Goal: Task Accomplishment & Management: Manage account settings

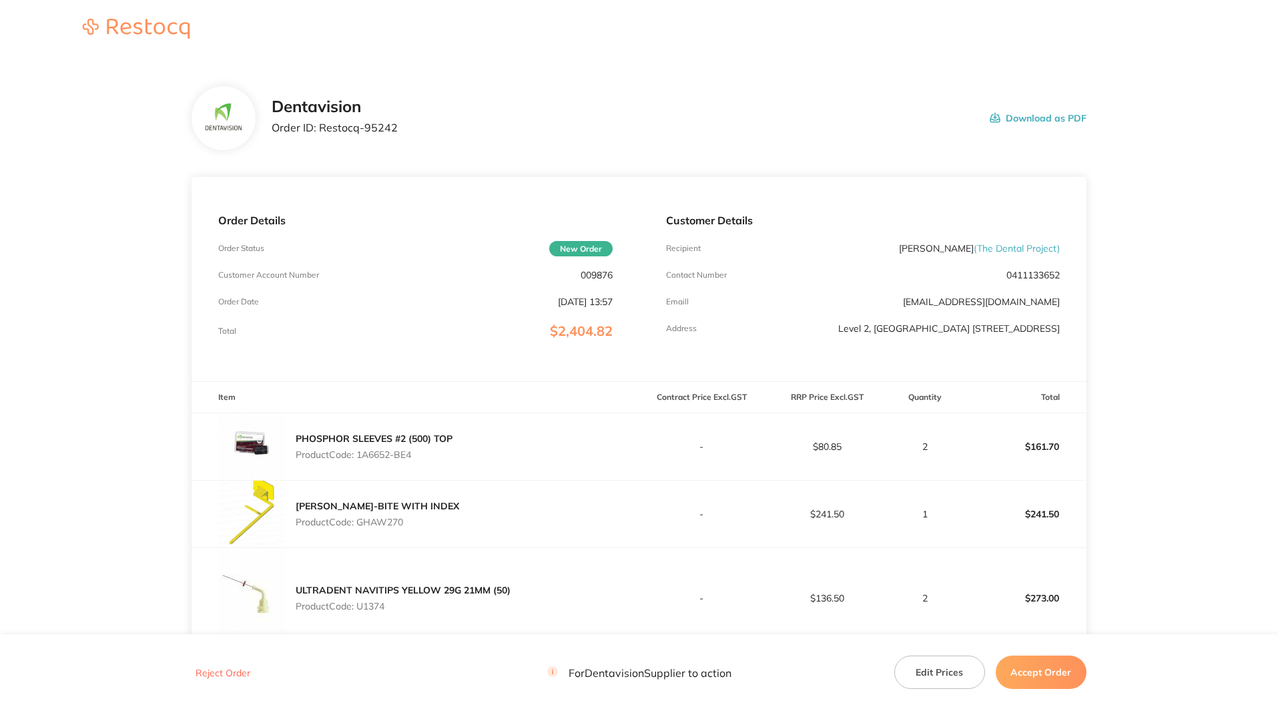
click at [1052, 681] on button "Accept Order" at bounding box center [1041, 671] width 91 height 33
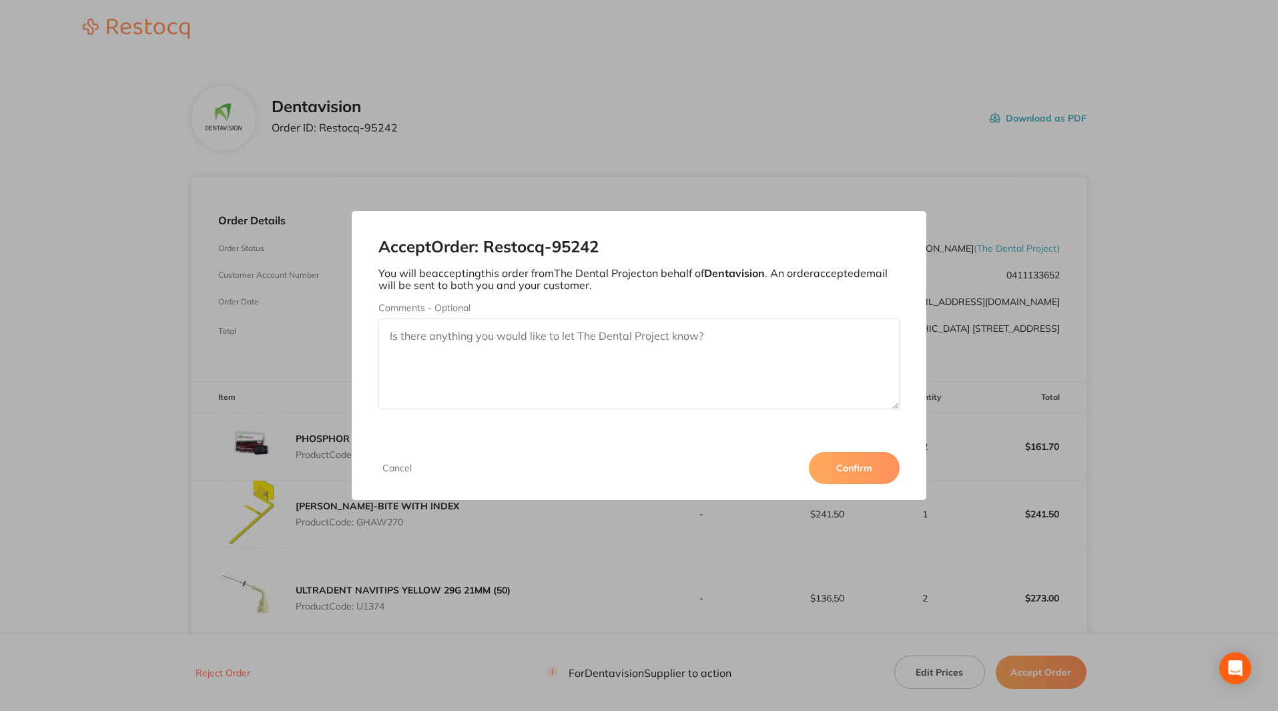
click at [848, 474] on button "Confirm" at bounding box center [854, 468] width 91 height 32
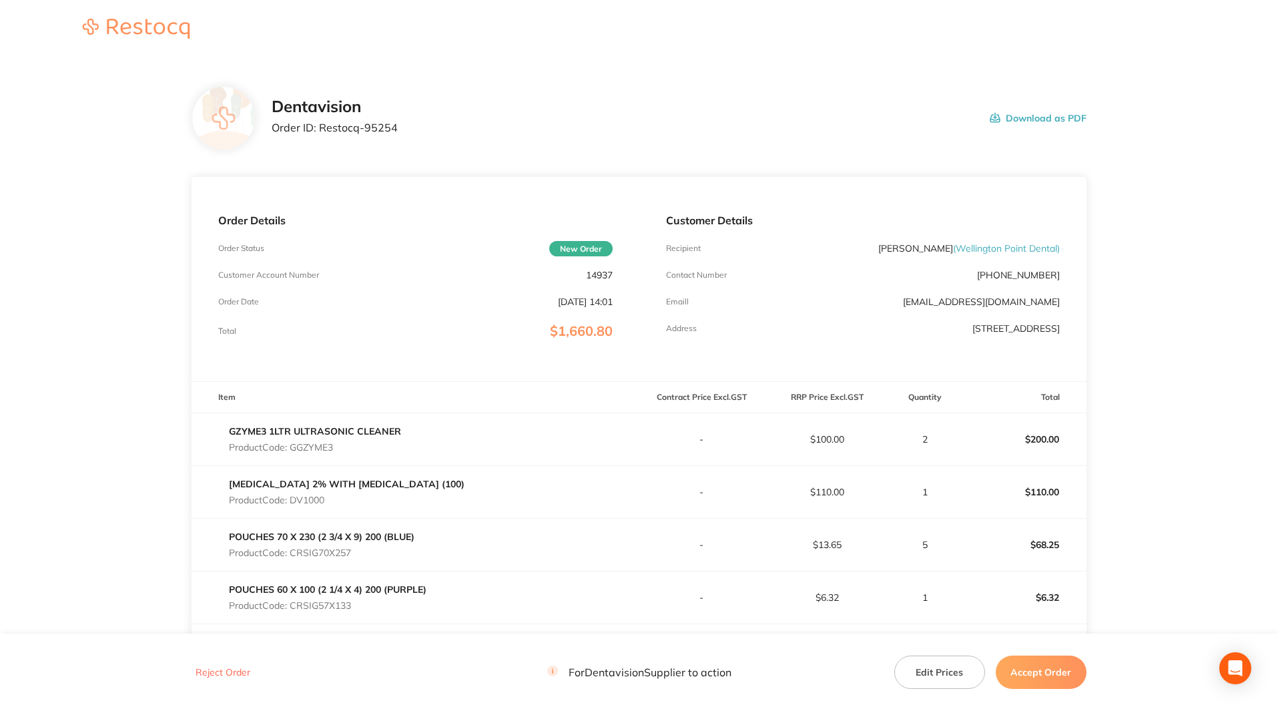
click at [1026, 658] on button "Accept Order" at bounding box center [1041, 671] width 91 height 33
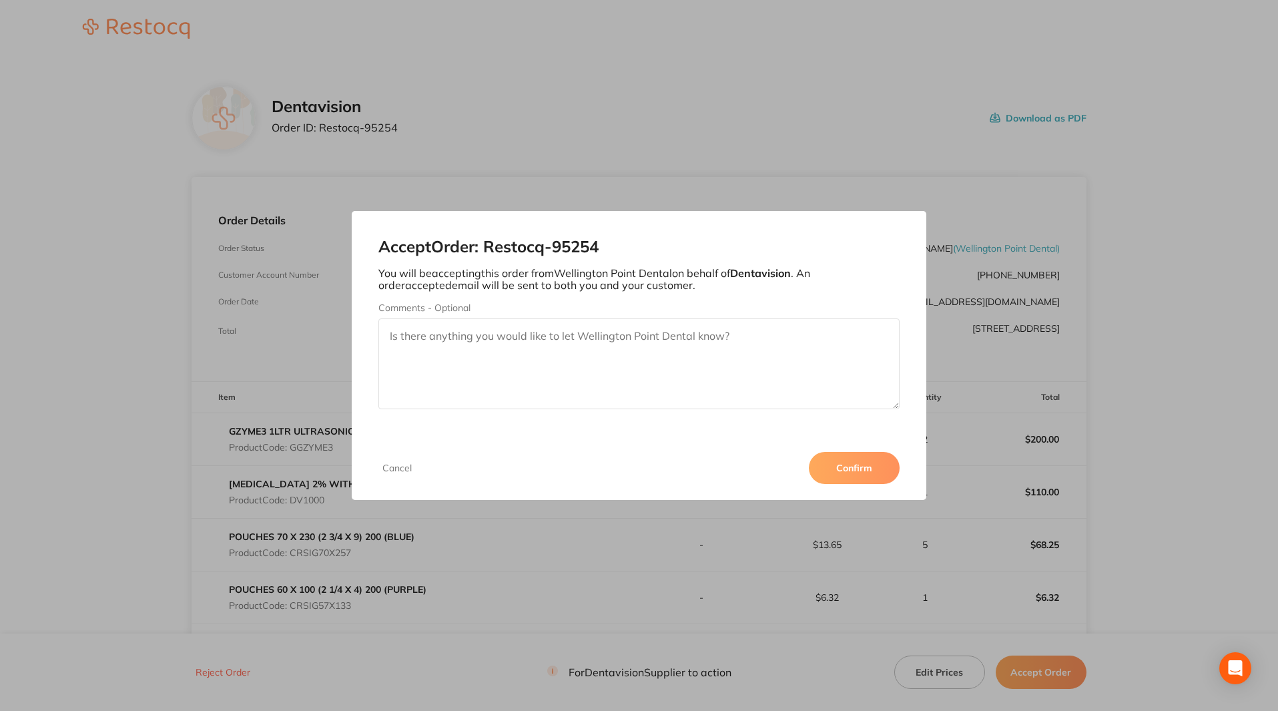
click at [859, 487] on div "Cancel Confirm" at bounding box center [639, 468] width 575 height 64
click at [860, 469] on button "Confirm" at bounding box center [854, 468] width 91 height 32
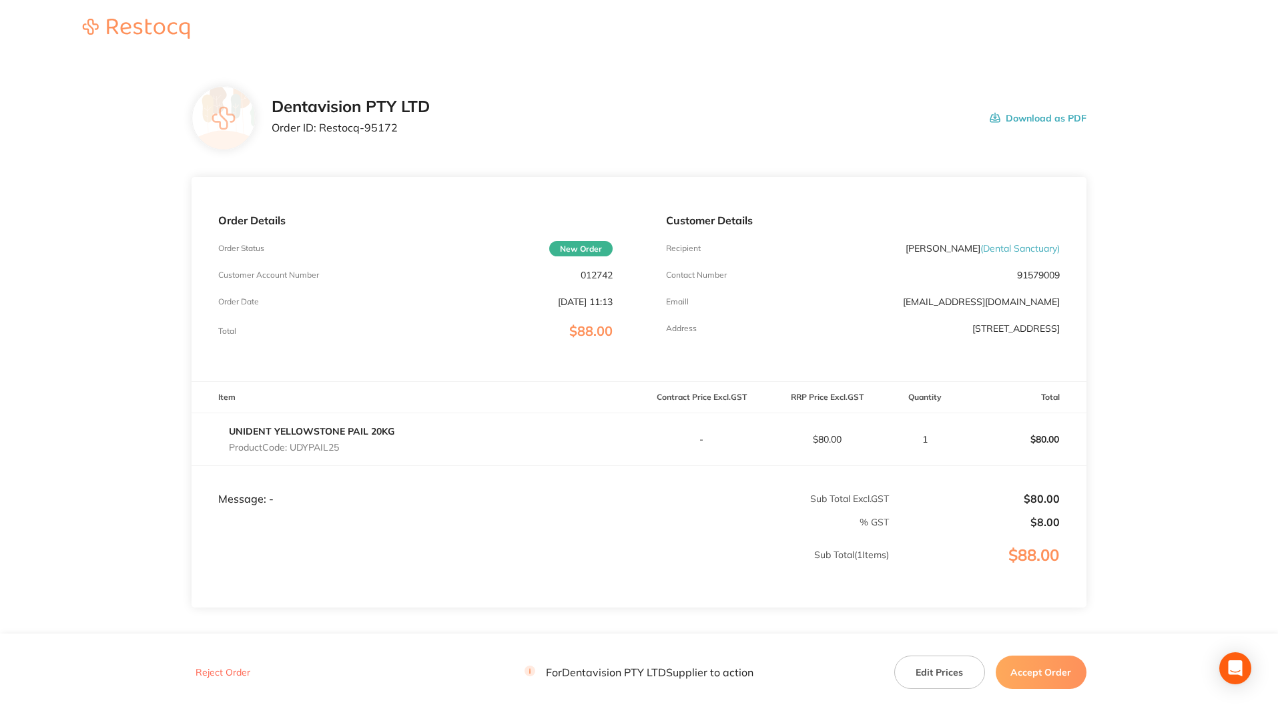
click at [1071, 661] on button "Accept Order" at bounding box center [1041, 671] width 91 height 33
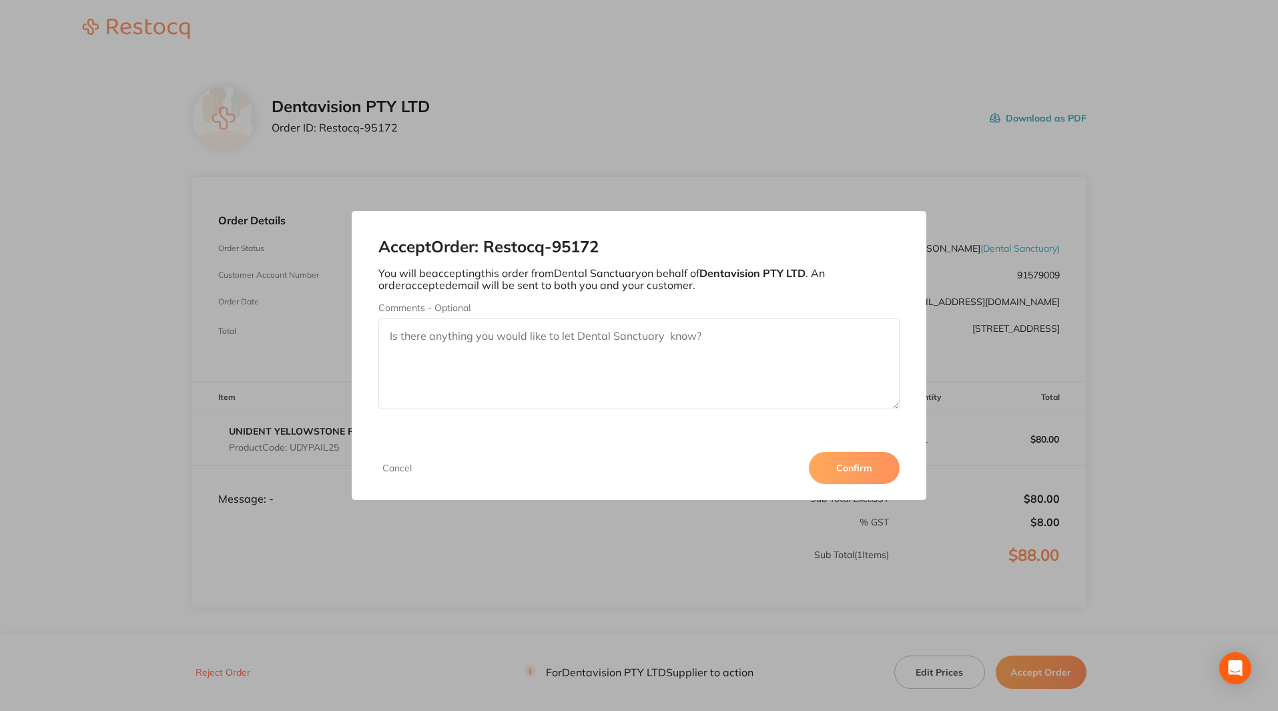
click at [841, 473] on button "Confirm" at bounding box center [854, 468] width 91 height 32
